Goal: Task Accomplishment & Management: Manage account settings

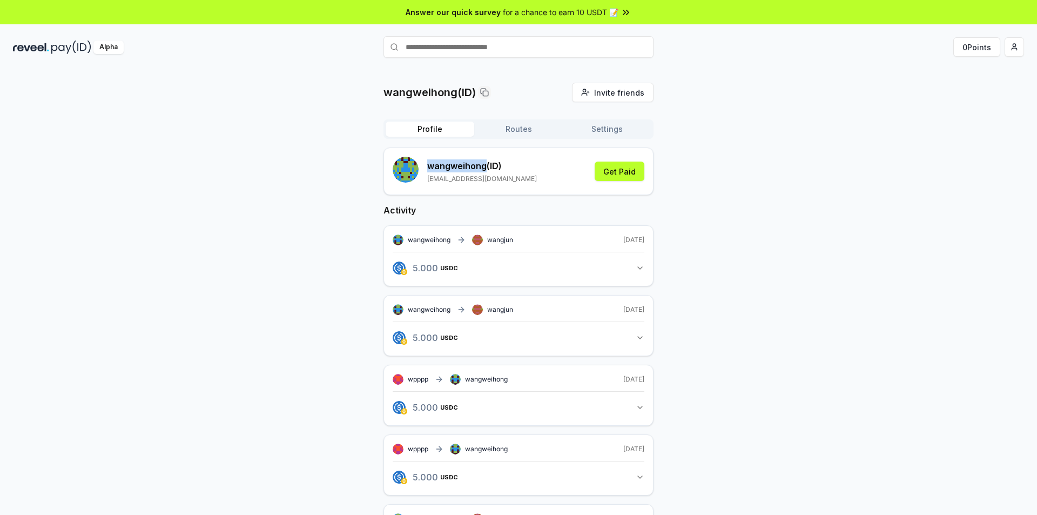
drag, startPoint x: 428, startPoint y: 165, endPoint x: 487, endPoint y: 160, distance: 59.1
click at [487, 160] on p "wangweihong (ID)" at bounding box center [482, 165] width 110 height 13
copy p "wangweihong"
click at [747, 211] on div "wangweihong(ID) Invite friends Invite Profile Routes Settings wangweihong (ID) …" at bounding box center [518, 507] width 1011 height 848
click at [1018, 45] on html "Answer our quick survey for a chance to earn 10 USDT 📝 Alpha 0 Points [PERSON_N…" at bounding box center [518, 257] width 1037 height 515
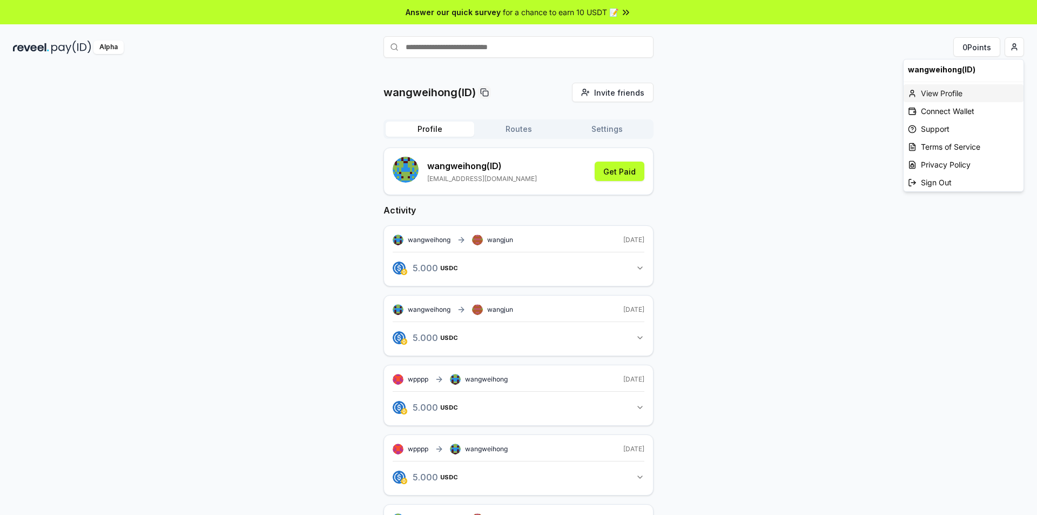
click at [945, 96] on div "View Profile" at bounding box center [964, 93] width 120 height 18
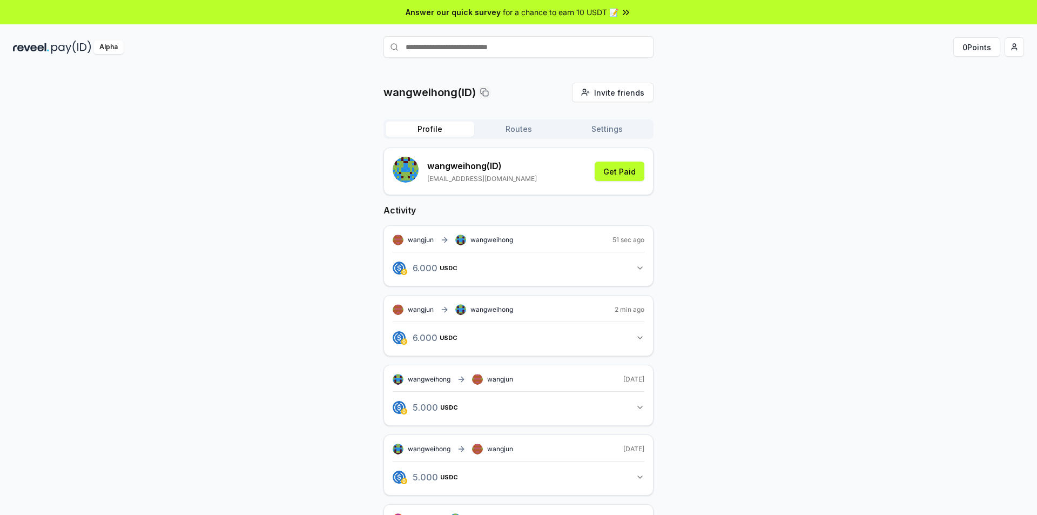
click at [105, 45] on div "Alpha" at bounding box center [108, 48] width 30 height 14
